Goal: Download file/media

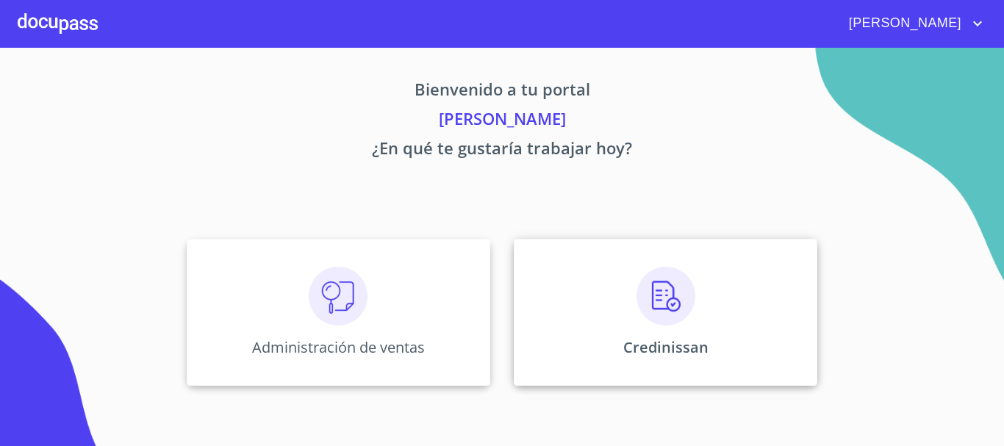
click at [653, 309] on img at bounding box center [665, 296] width 59 height 59
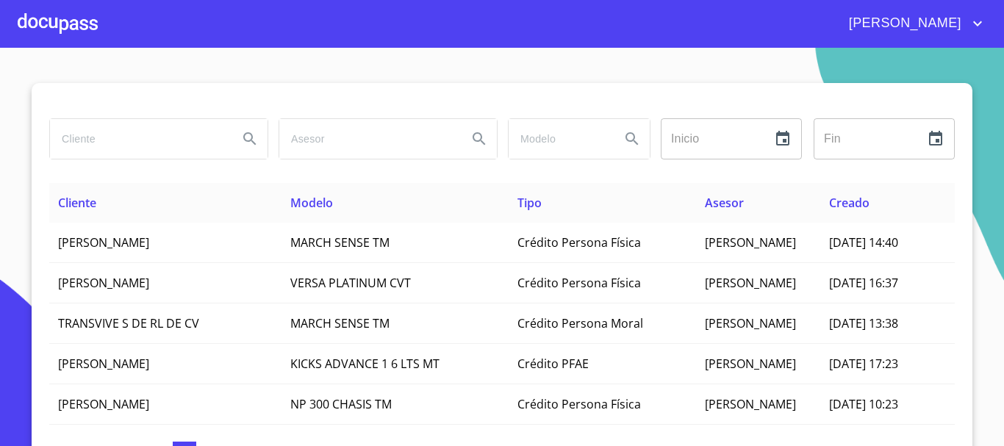
click at [137, 135] on input "search" at bounding box center [138, 139] width 176 height 40
type input "[PERSON_NAME]"
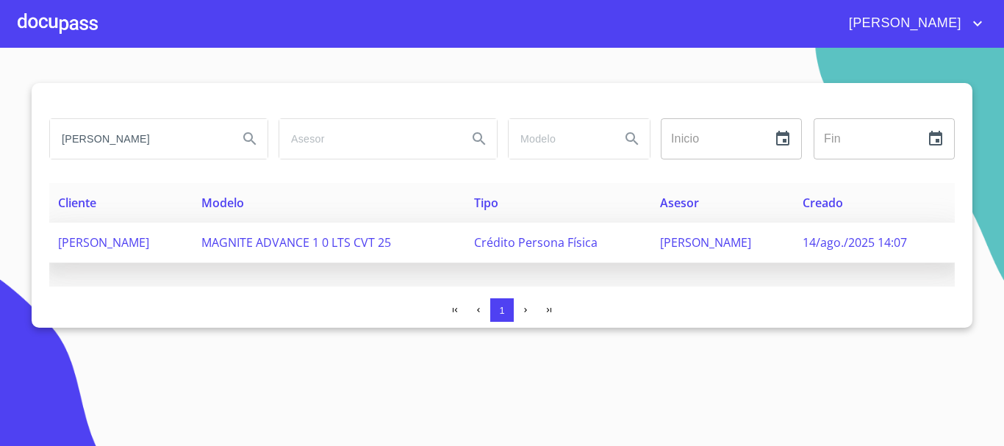
click at [141, 244] on span "[PERSON_NAME]" at bounding box center [103, 242] width 91 height 16
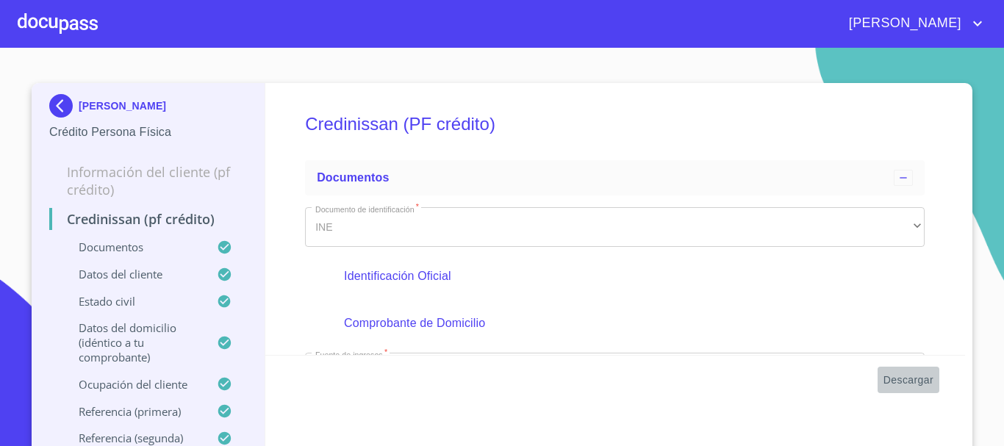
click at [902, 384] on span "Descargar" at bounding box center [908, 380] width 50 height 18
